Goal: Information Seeking & Learning: Learn about a topic

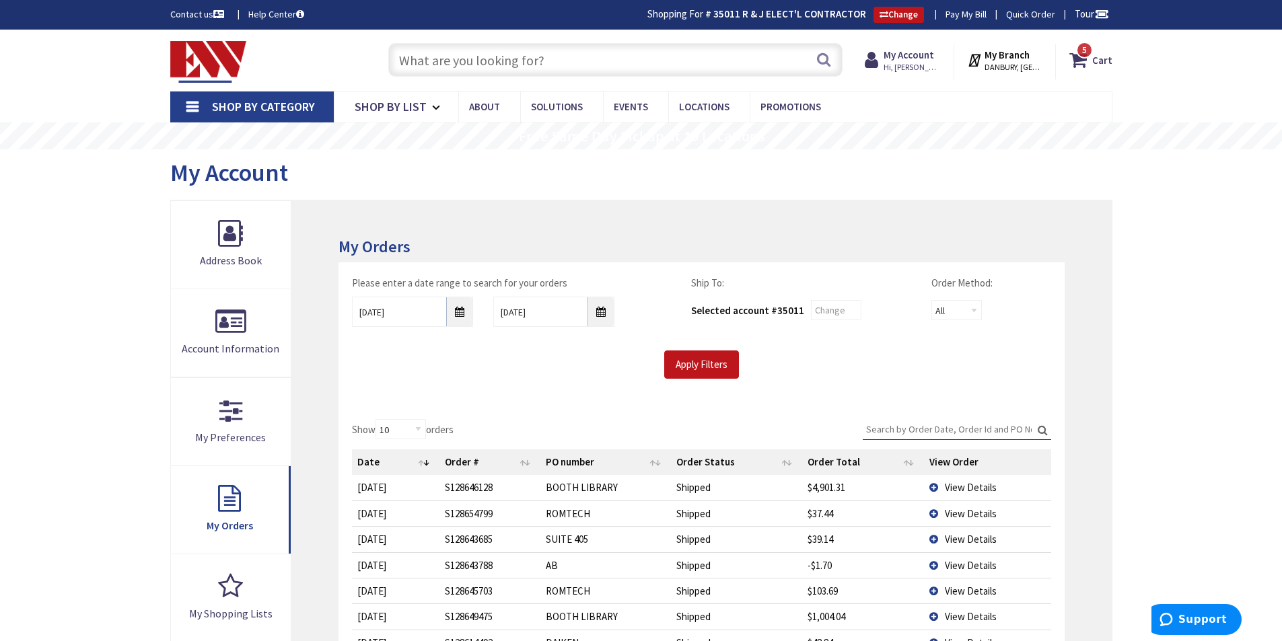
click at [669, 59] on input "text" at bounding box center [615, 60] width 454 height 34
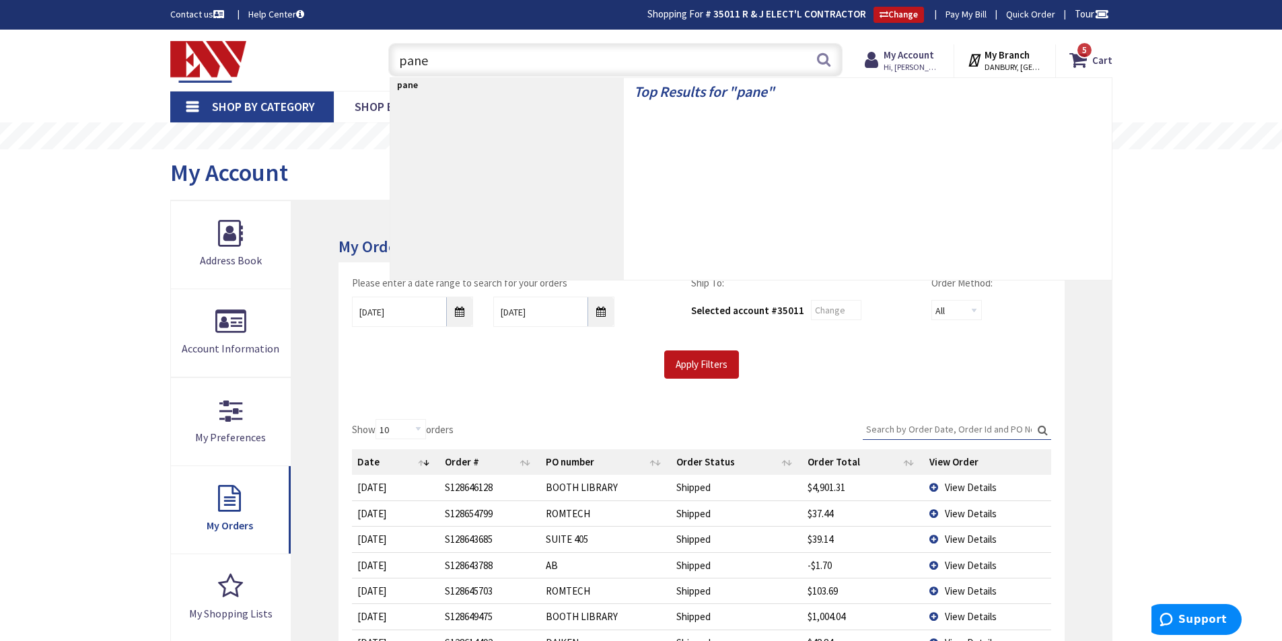
type input "panel"
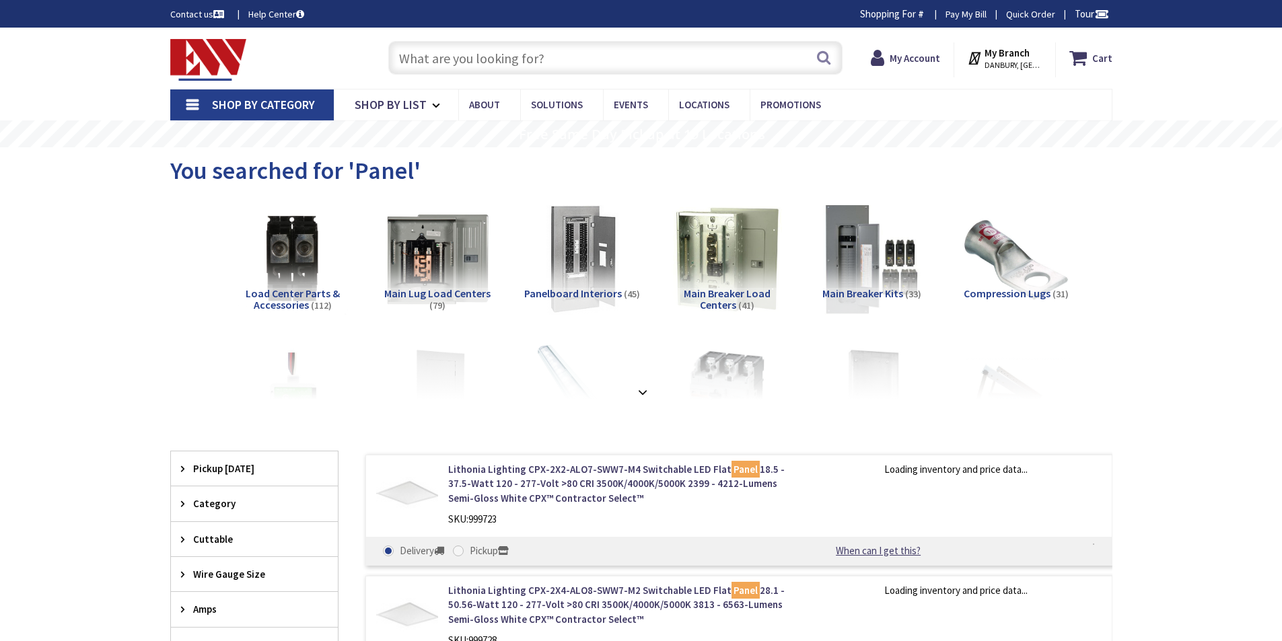
click at [418, 295] on span "Main Lug Load Centers" at bounding box center [437, 293] width 106 height 13
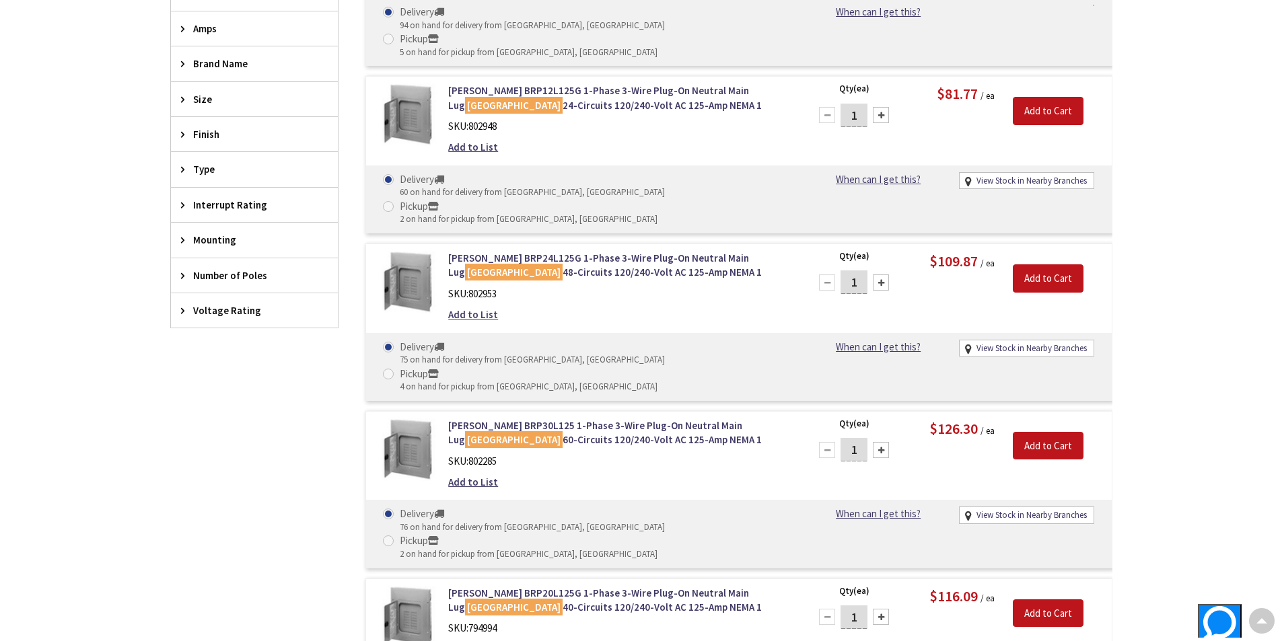
scroll to position [561, 0]
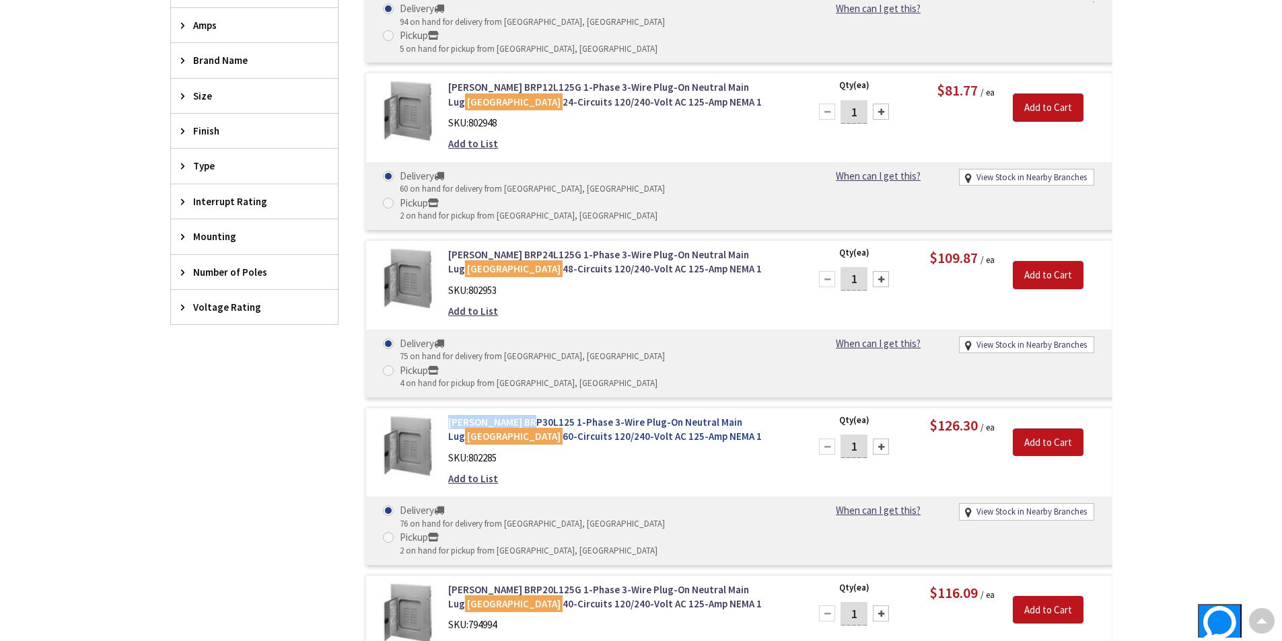
drag, startPoint x: 442, startPoint y: 337, endPoint x: 526, endPoint y: 345, distance: 84.5
click at [526, 415] on div "Eaton BRP30L125 1-Phase 3-Wire Plug-On Neutral Main Lug Load Center 60-Circuits…" at bounding box center [619, 454] width 363 height 78
copy link "Eaton BRP30L125"
click at [531, 415] on link "Eaton BRP30L125 1-Phase 3-Wire Plug-On Neutral Main Lug Load Center 60-Circuits…" at bounding box center [619, 429] width 343 height 29
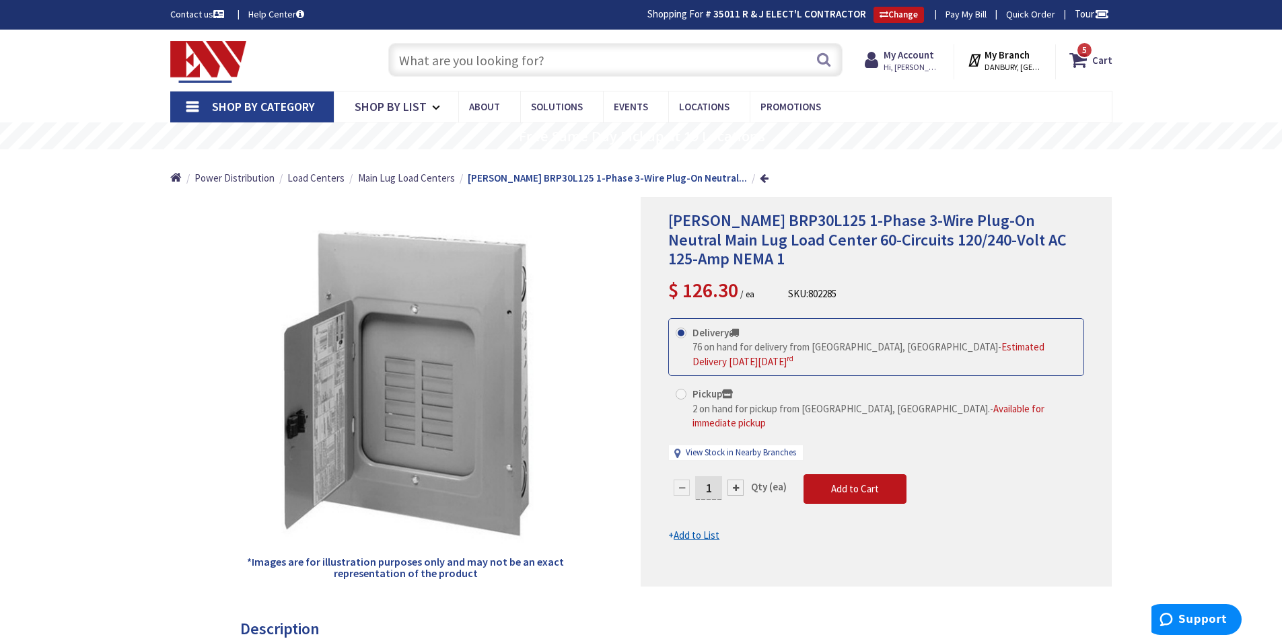
click at [606, 57] on input "text" at bounding box center [615, 60] width 454 height 34
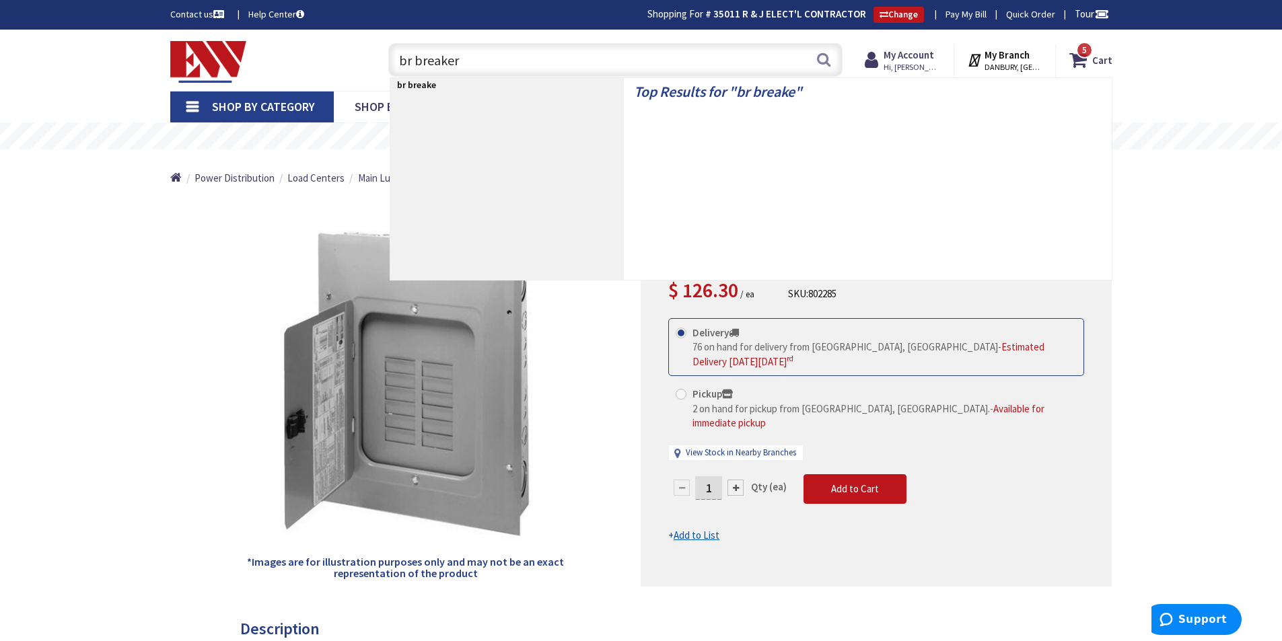
type input "br breakers"
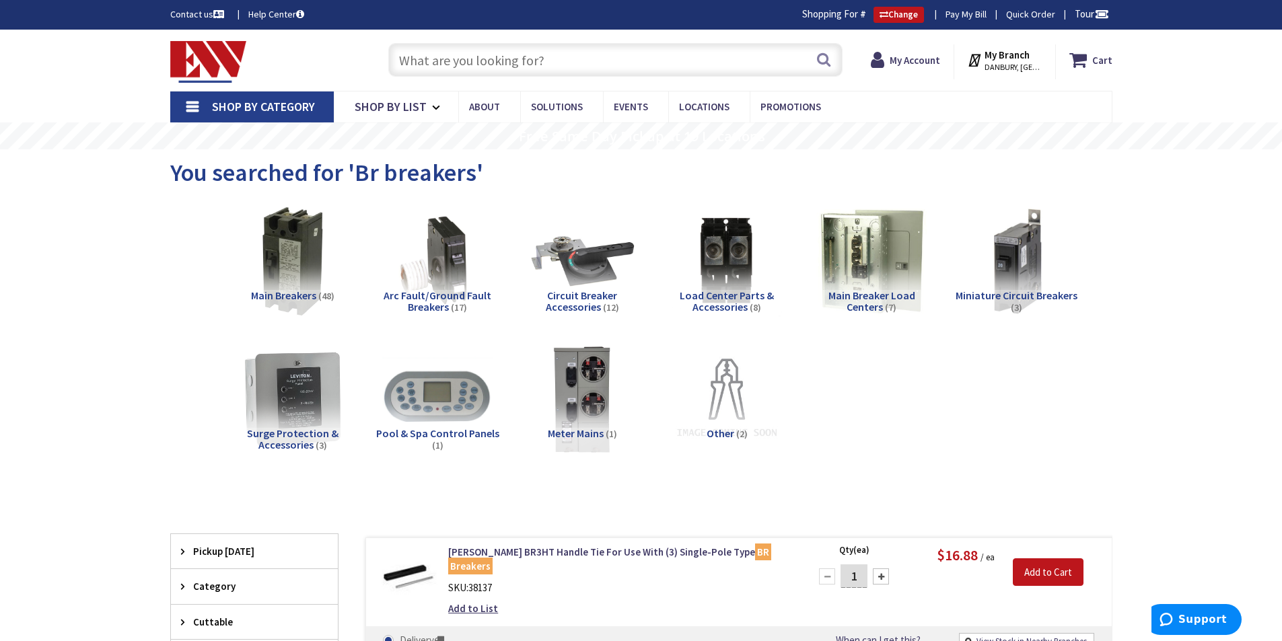
click at [1058, 297] on span "Miniature Circuit Breakers" at bounding box center [1017, 295] width 122 height 13
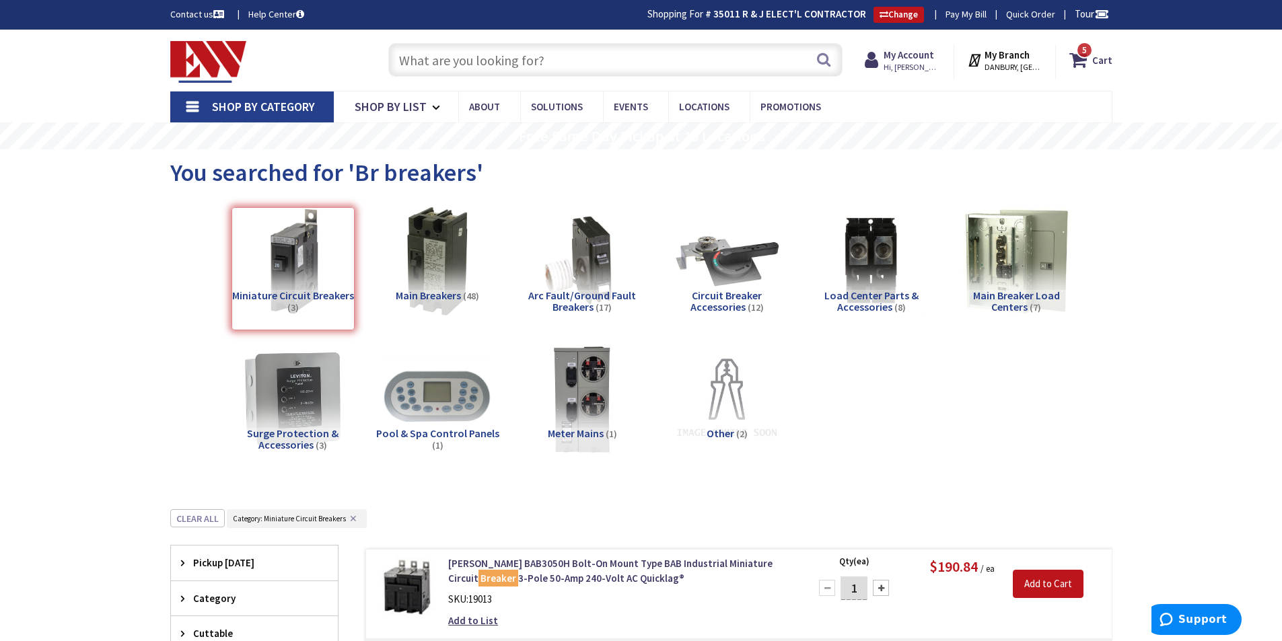
click at [569, 71] on input "text" at bounding box center [615, 60] width 454 height 34
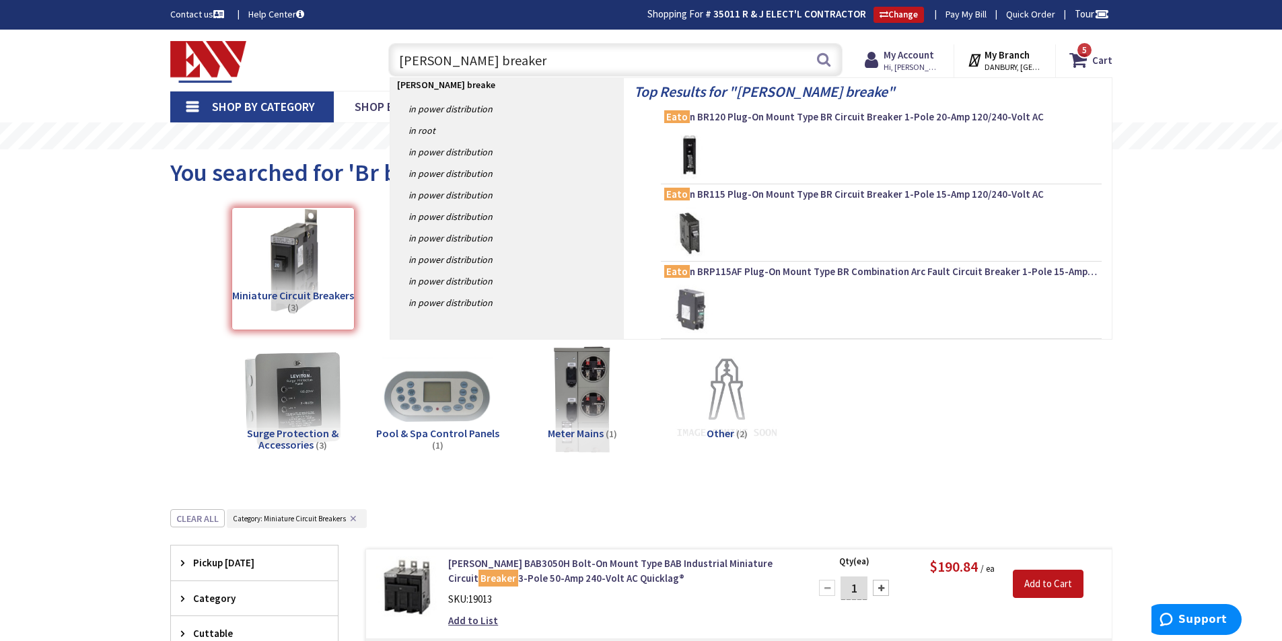
type input "eaton breakers"
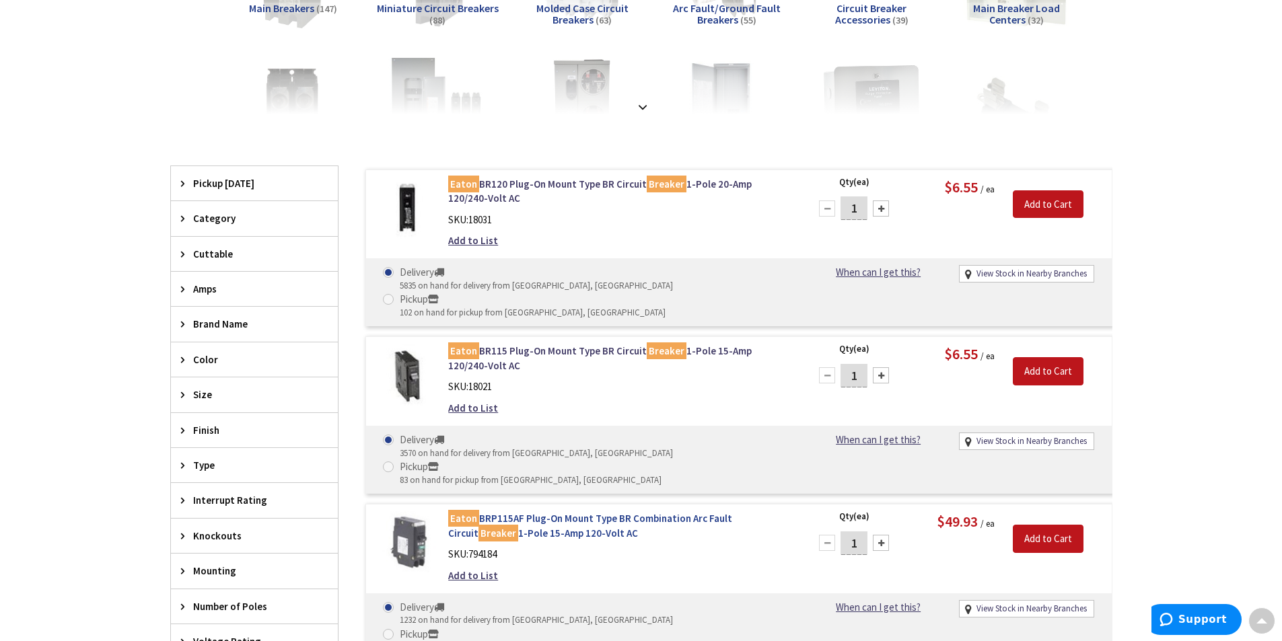
scroll to position [271, 0]
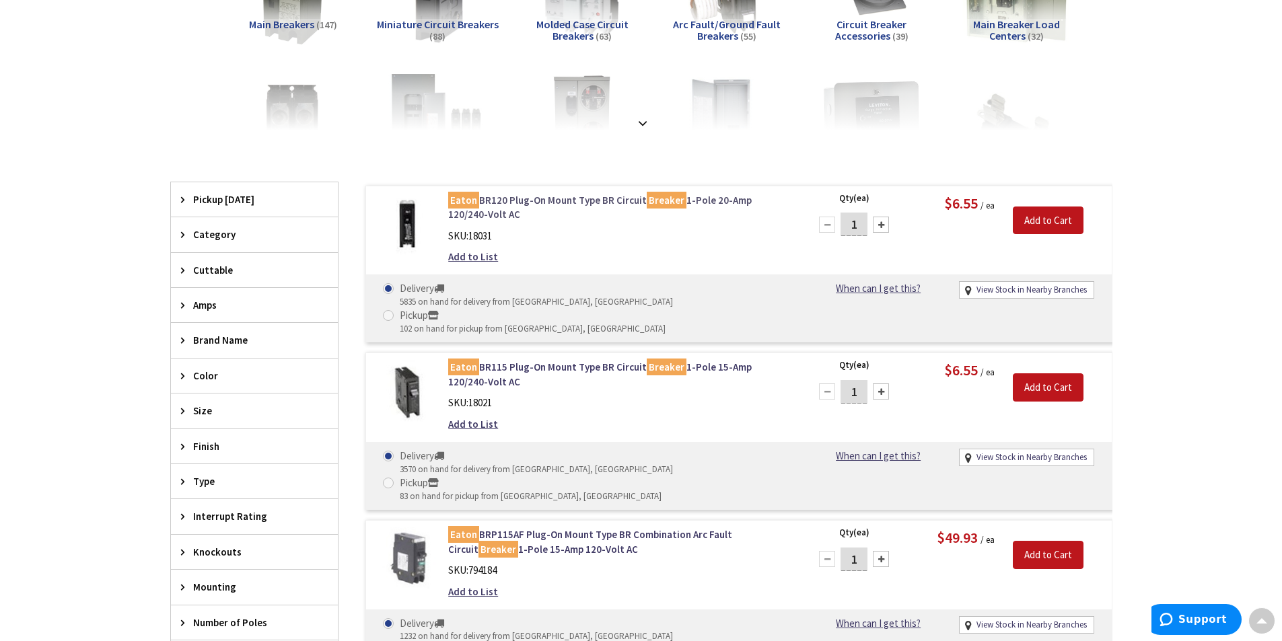
click at [584, 198] on link "[PERSON_NAME] BR120 Plug-On Mount Type BR Circuit Breaker 1-Pole 20-Amp 120/240…" at bounding box center [619, 207] width 343 height 29
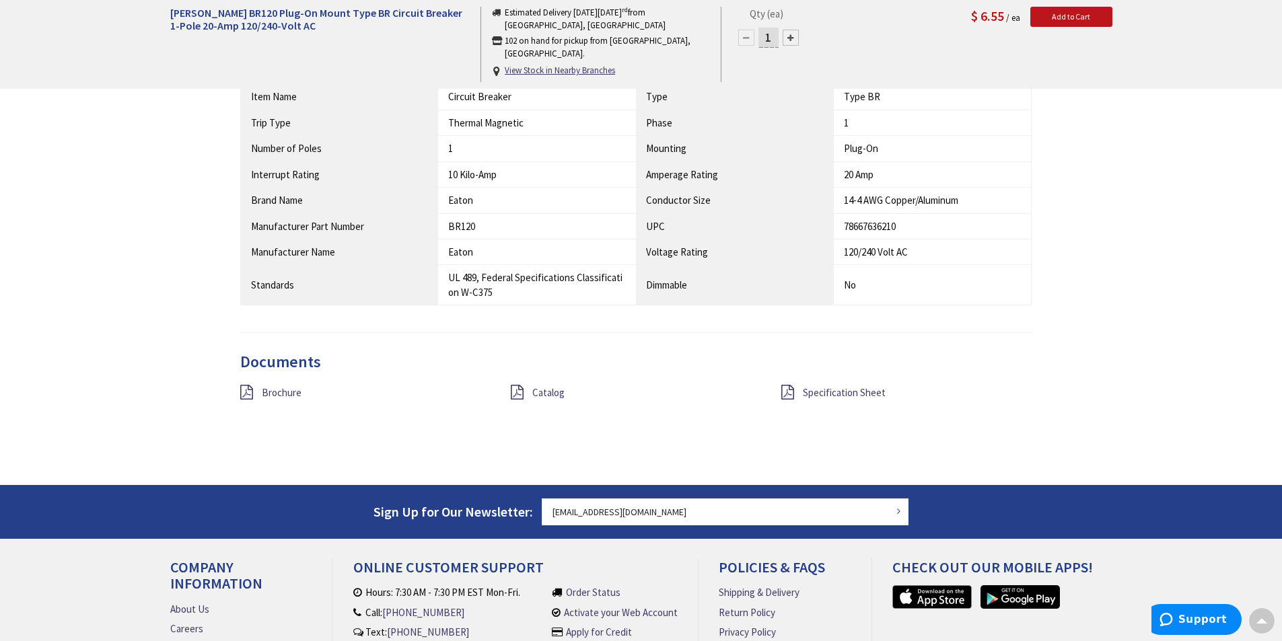
scroll to position [877, 0]
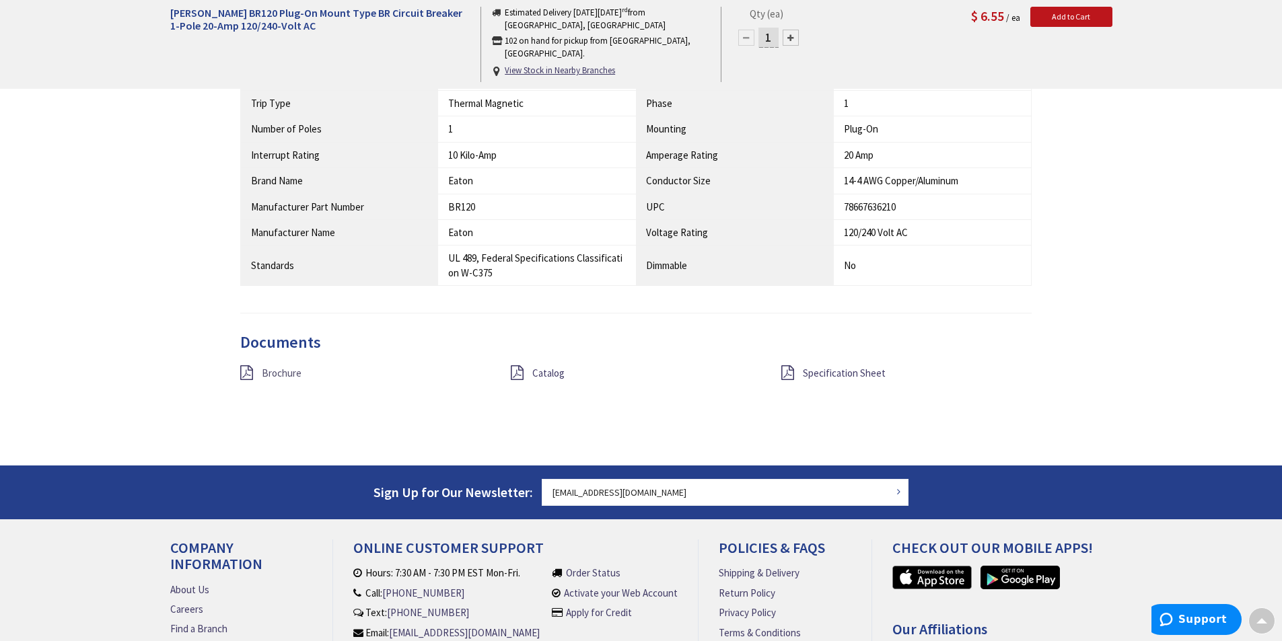
click at [291, 368] on span "Brochure" at bounding box center [282, 373] width 40 height 13
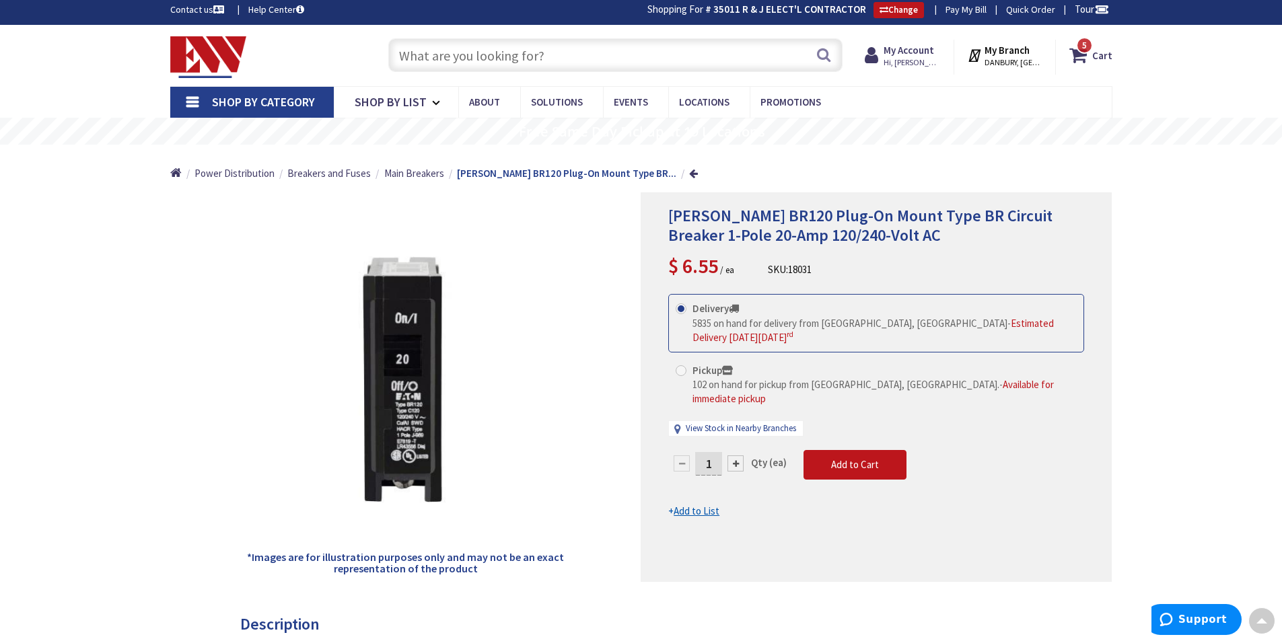
scroll to position [2, 0]
